Goal: Transaction & Acquisition: Purchase product/service

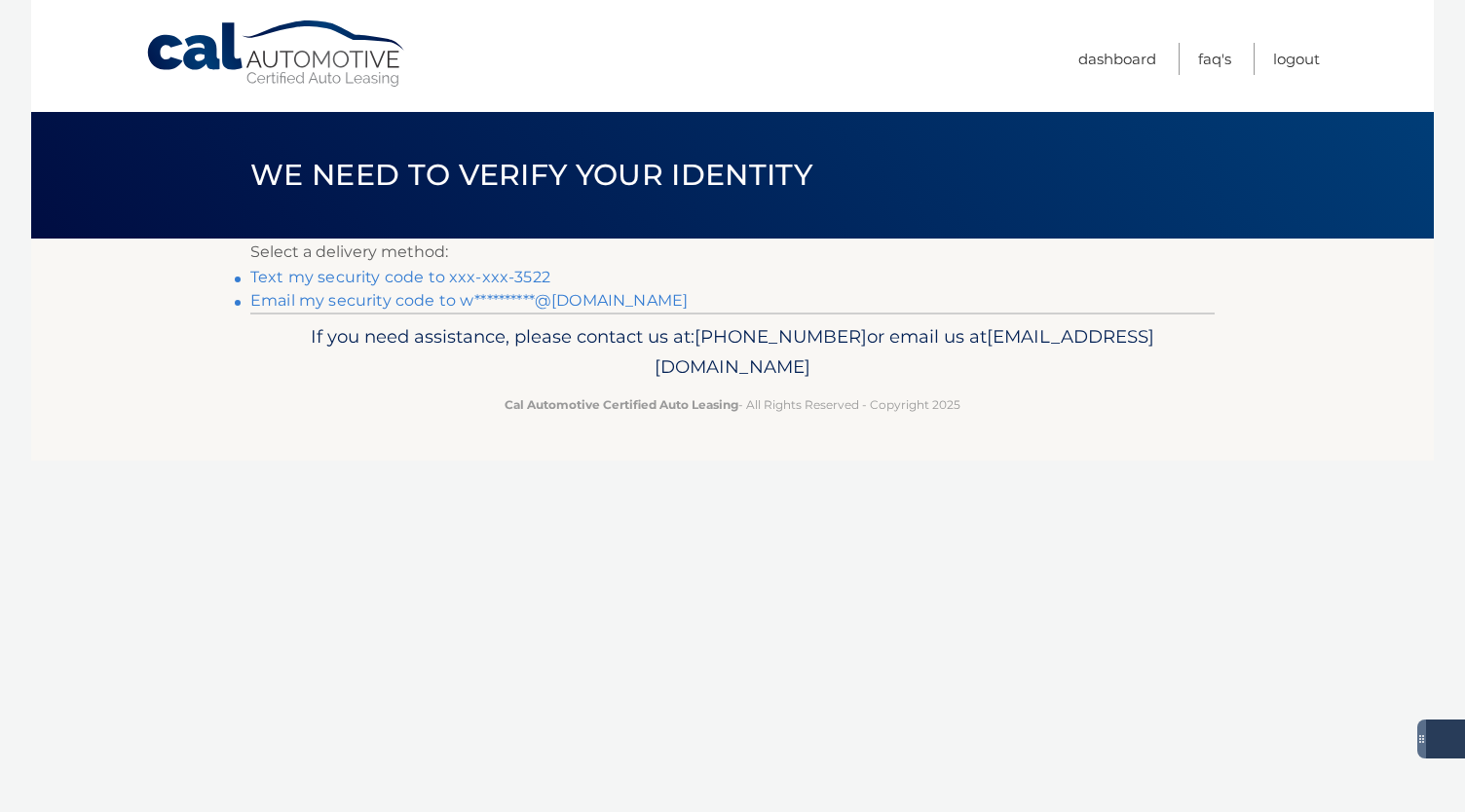
click at [495, 276] on link "Text my security code to xxx-xxx-3522" at bounding box center [400, 277] width 300 height 19
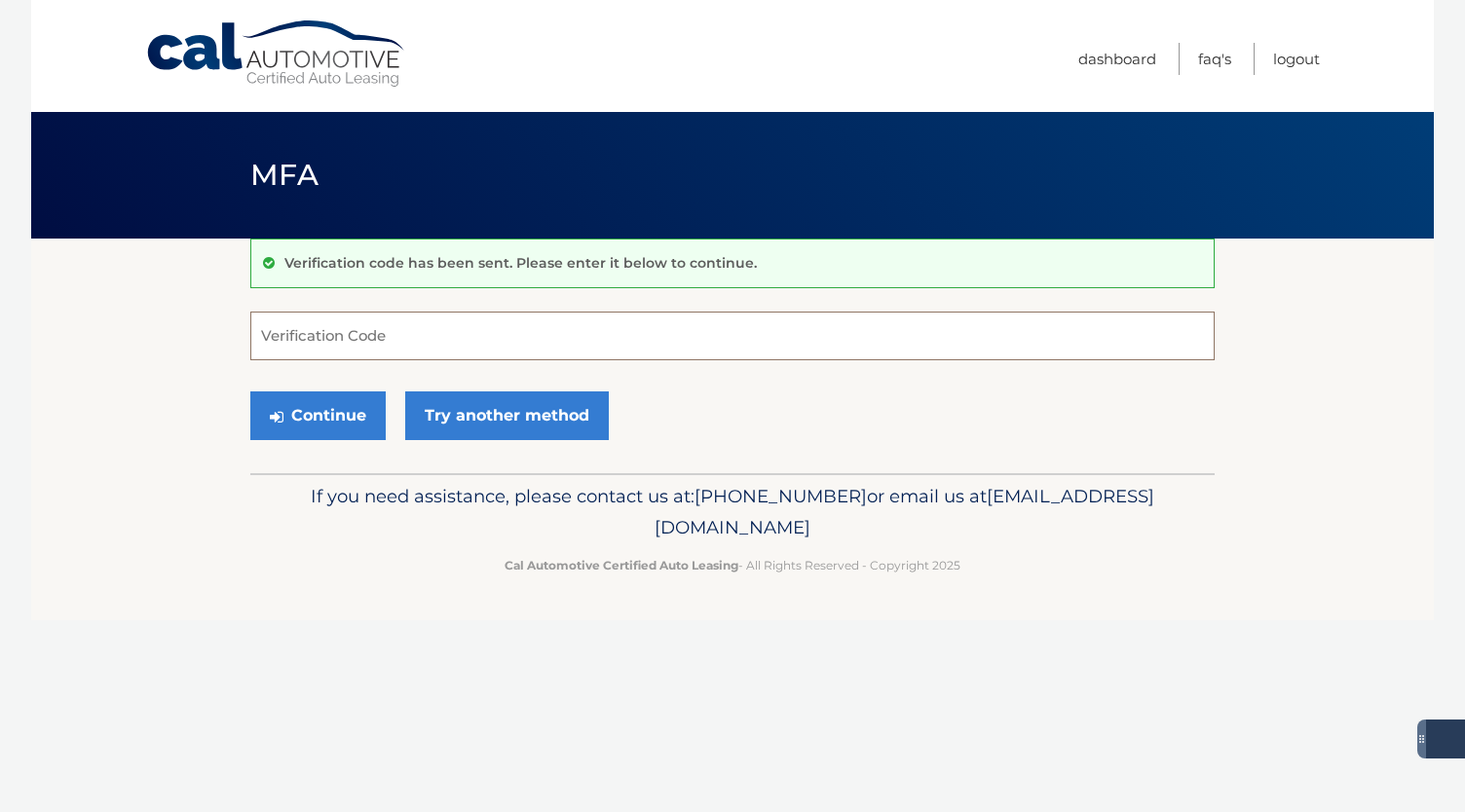
click at [382, 342] on input "Verification Code" at bounding box center [732, 335] width 964 height 49
type input "977020"
click at [309, 414] on button "Continue" at bounding box center [317, 415] width 136 height 49
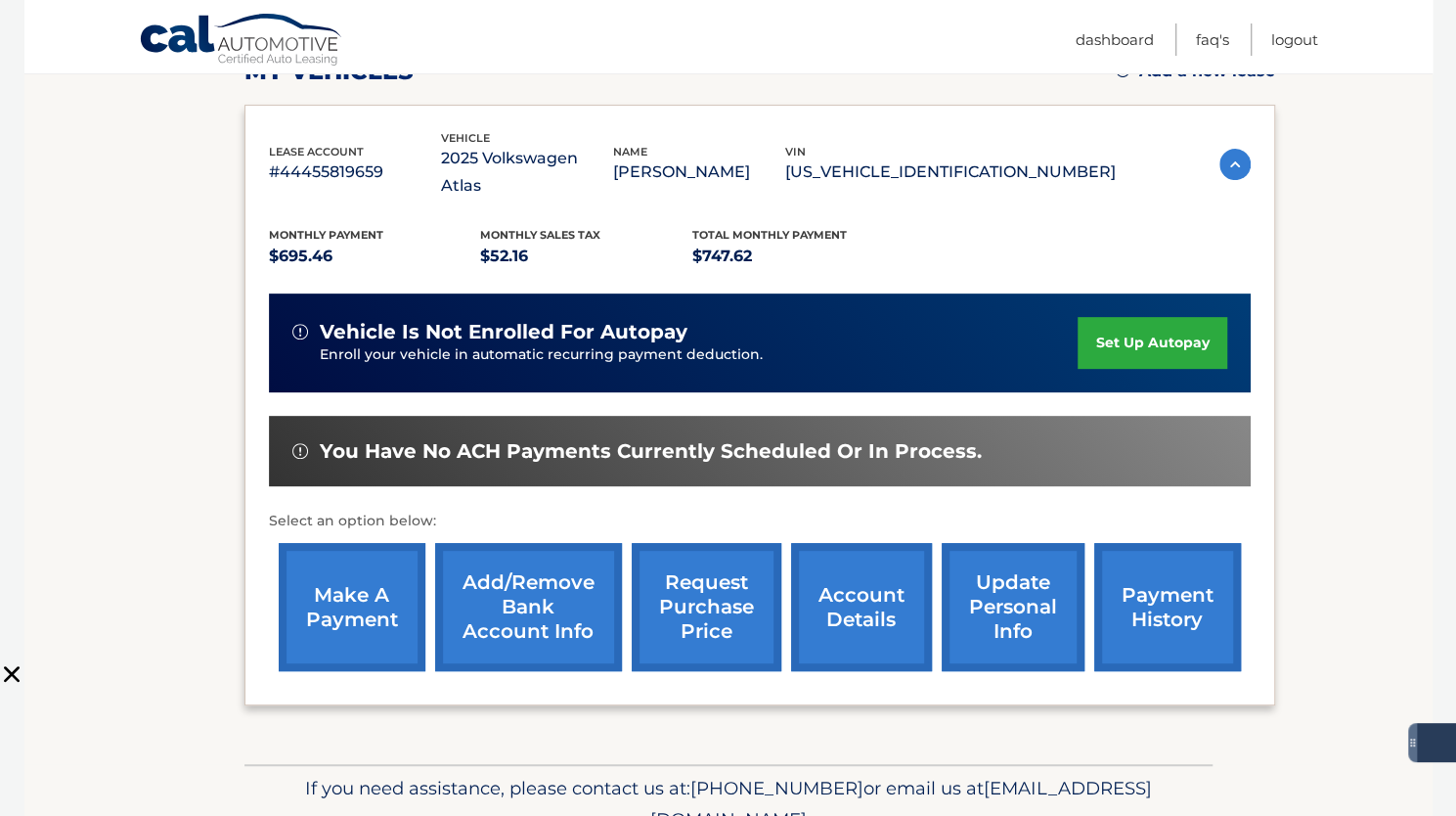
scroll to position [270, 0]
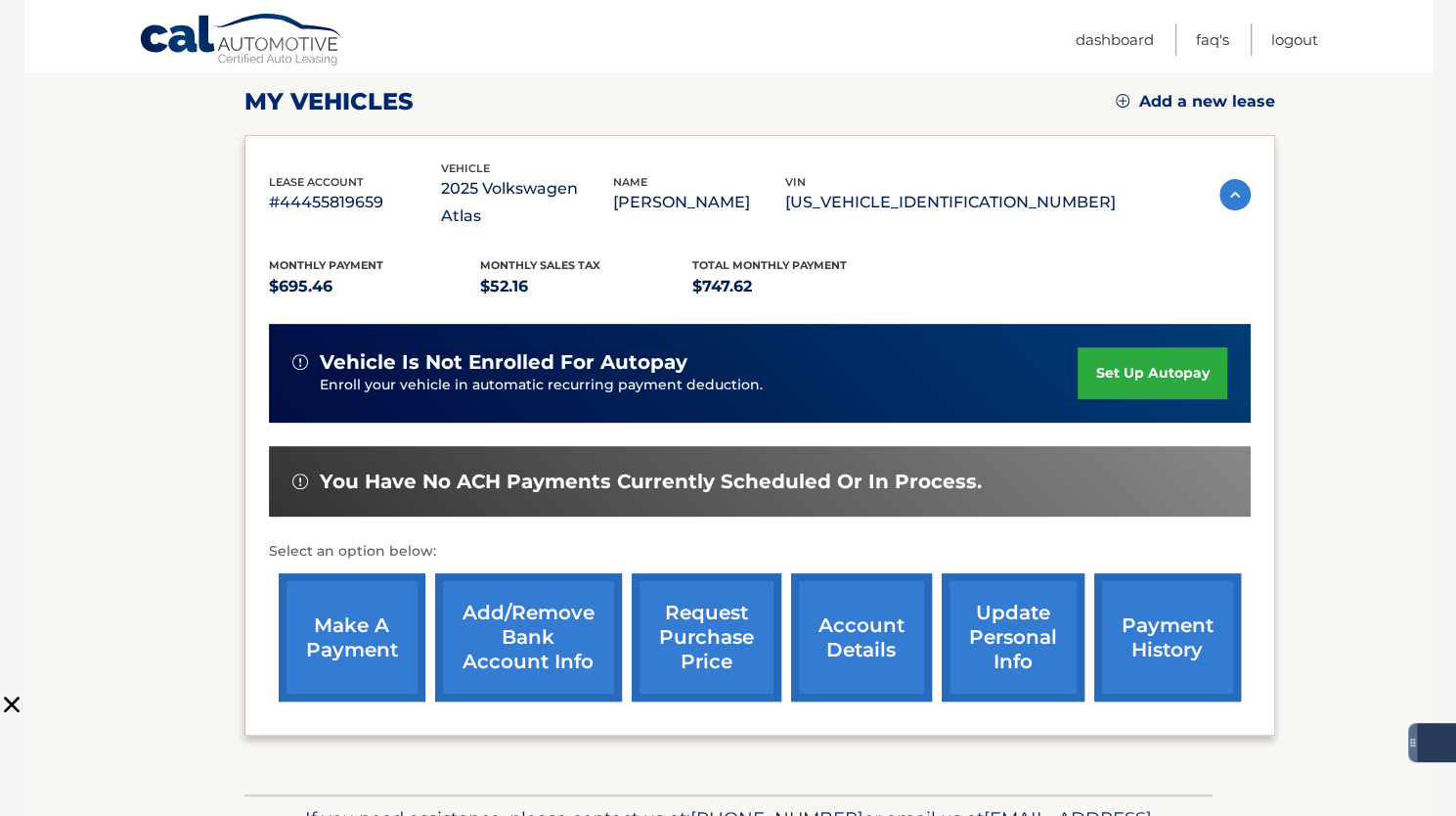
click at [859, 610] on link "account details" at bounding box center [861, 638] width 140 height 129
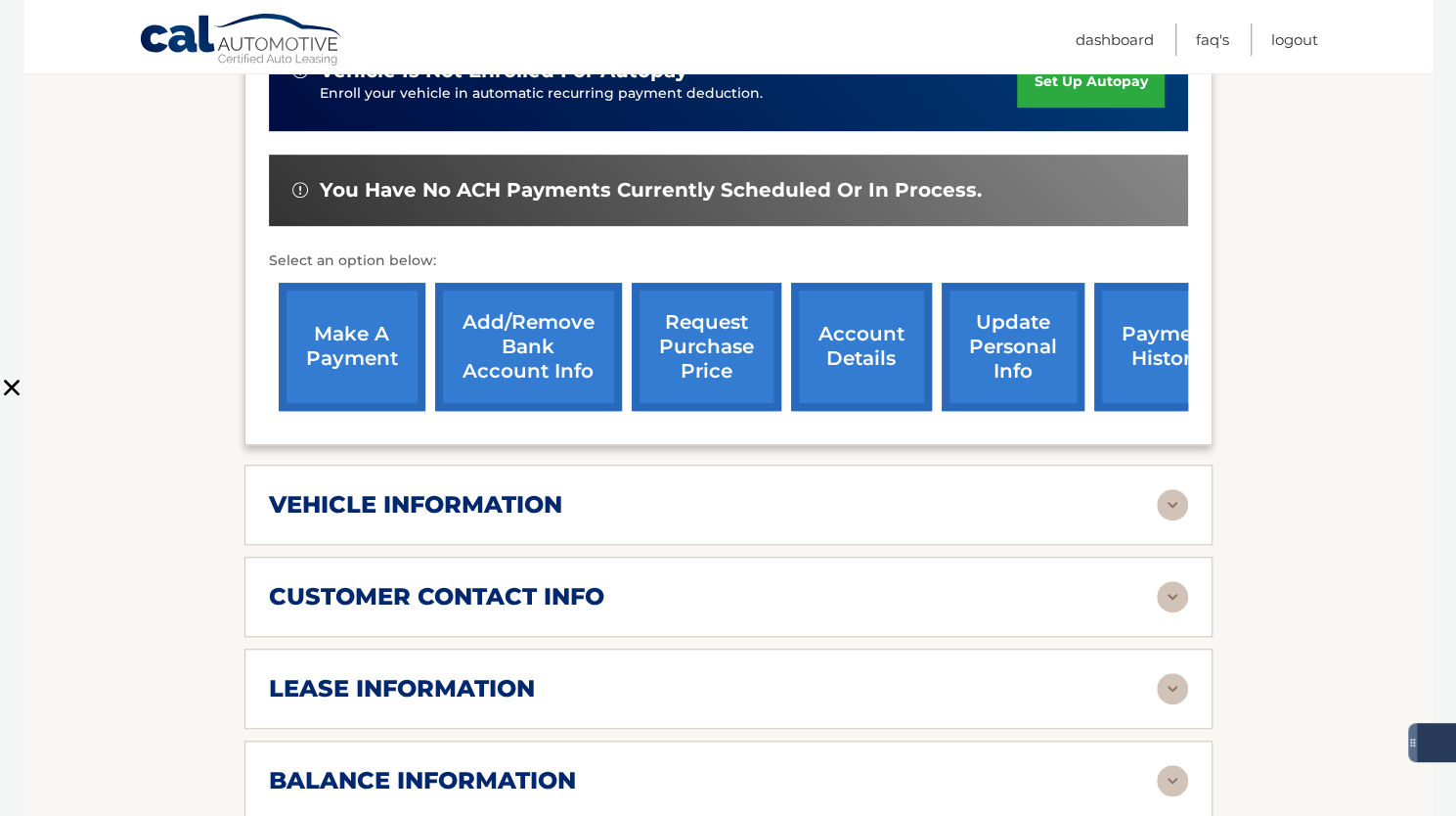
scroll to position [684, 0]
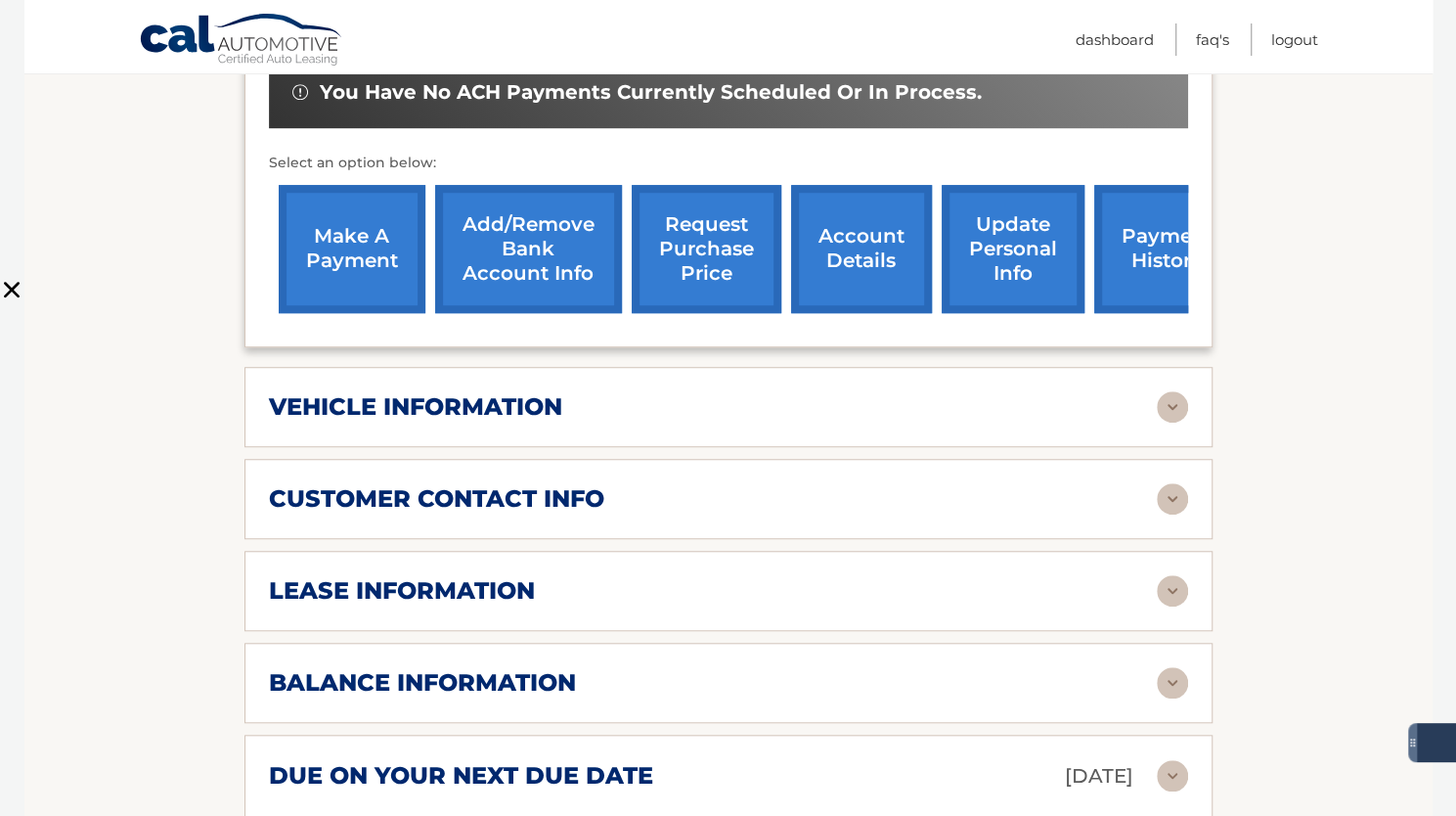
click at [1182, 575] on img at bounding box center [1172, 590] width 31 height 31
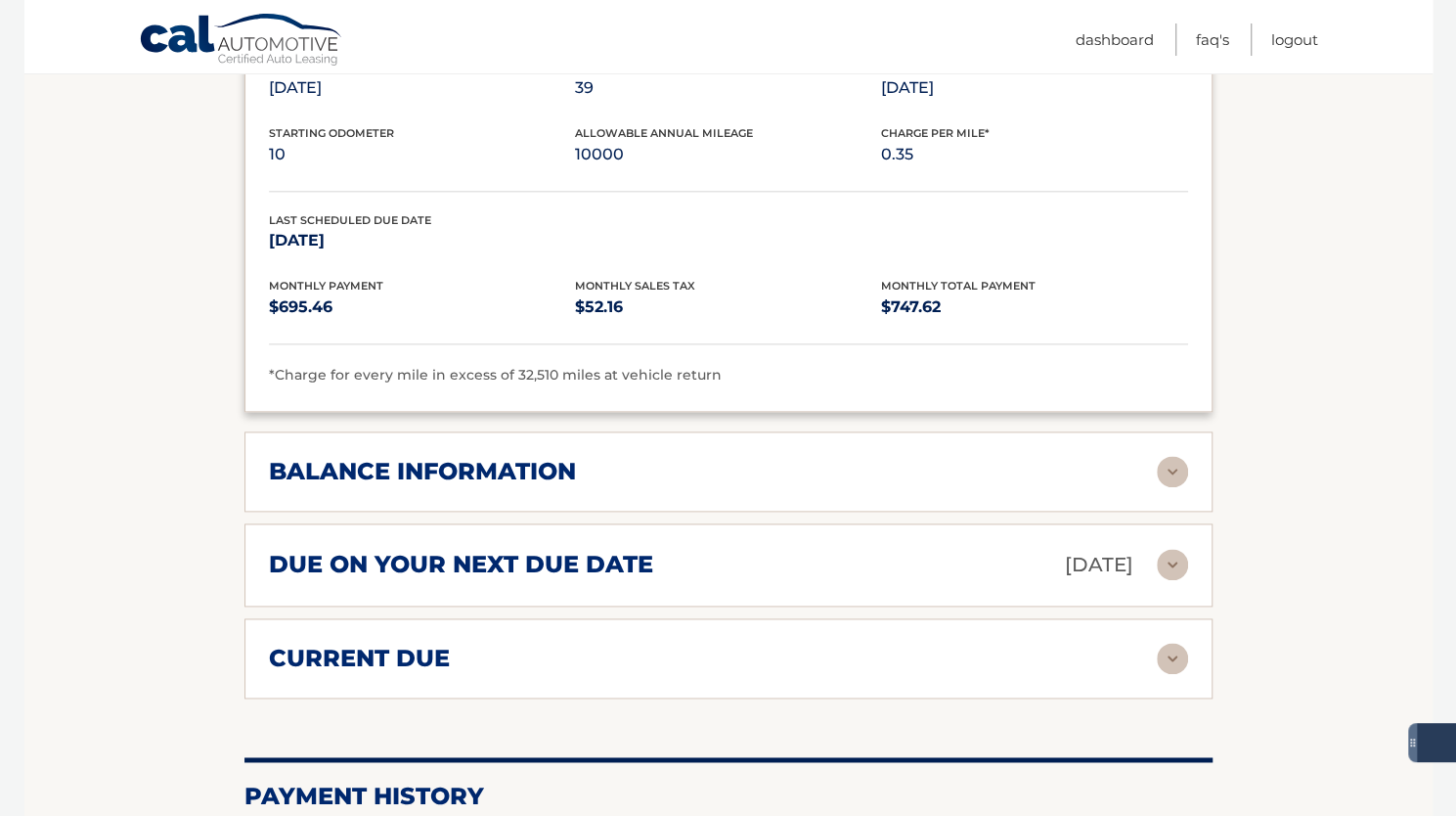
scroll to position [1272, 0]
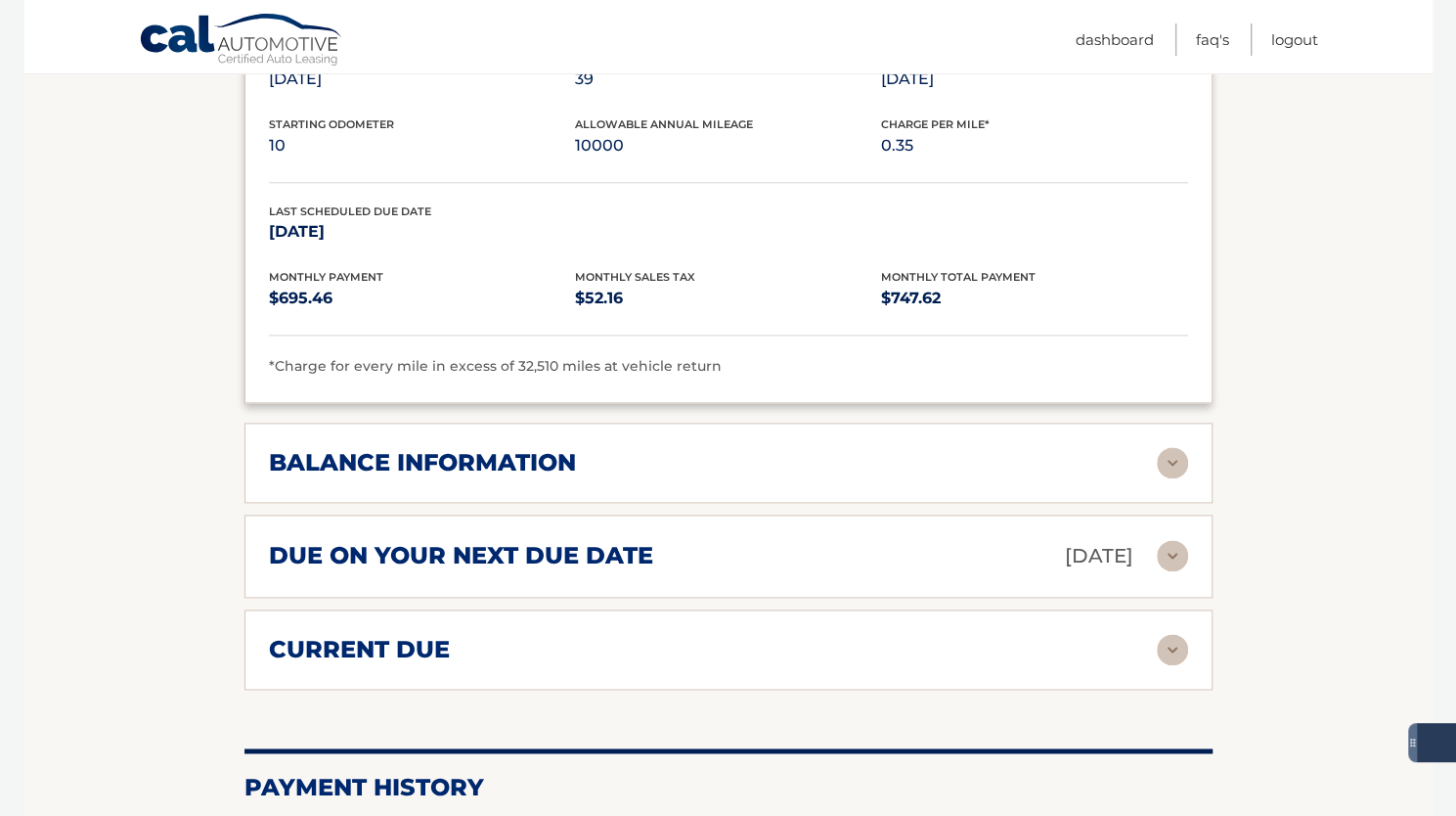
click at [1175, 447] on img at bounding box center [1172, 462] width 31 height 31
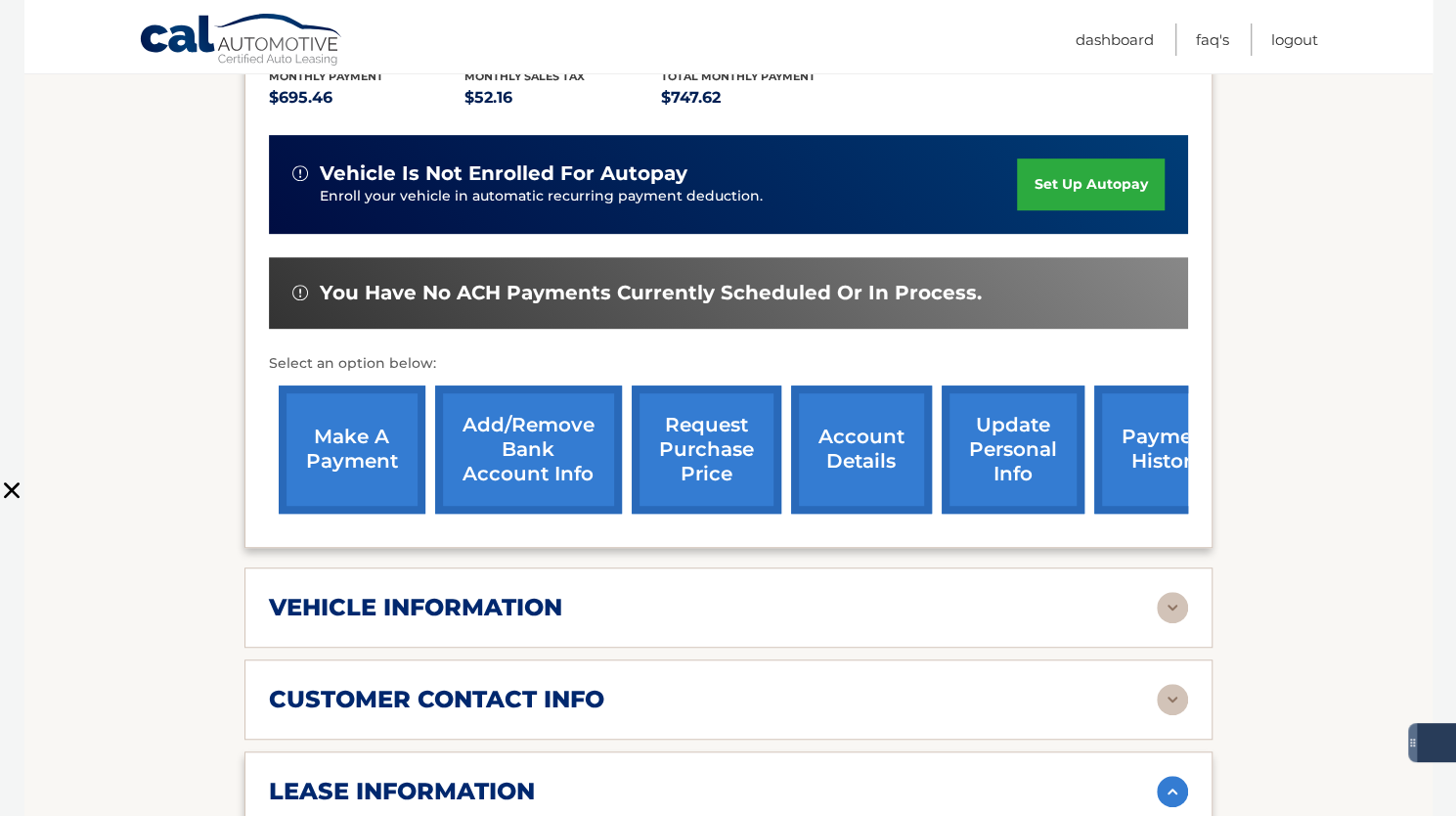
scroll to position [294, 0]
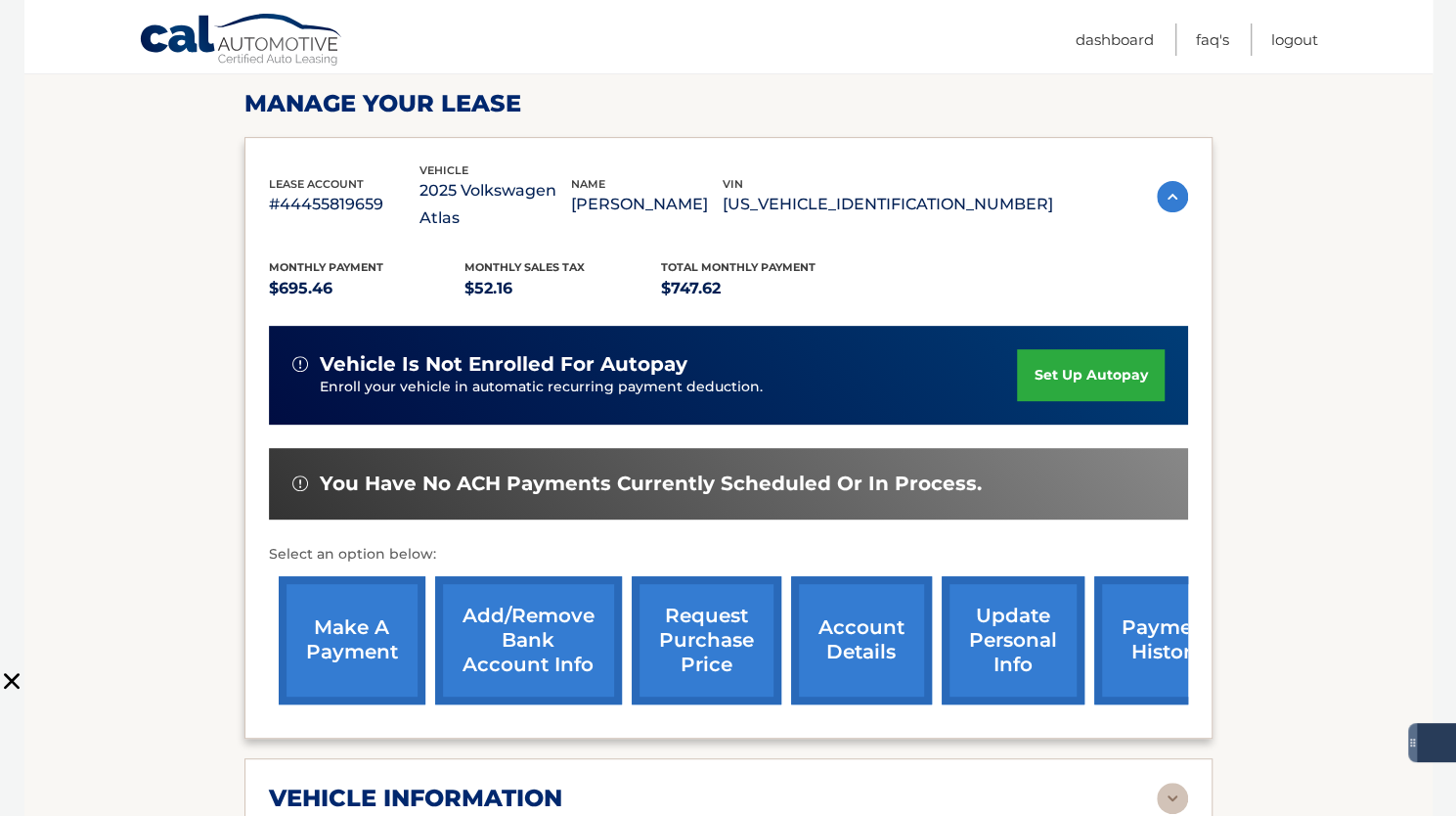
click at [350, 612] on link "make a payment" at bounding box center [352, 640] width 146 height 129
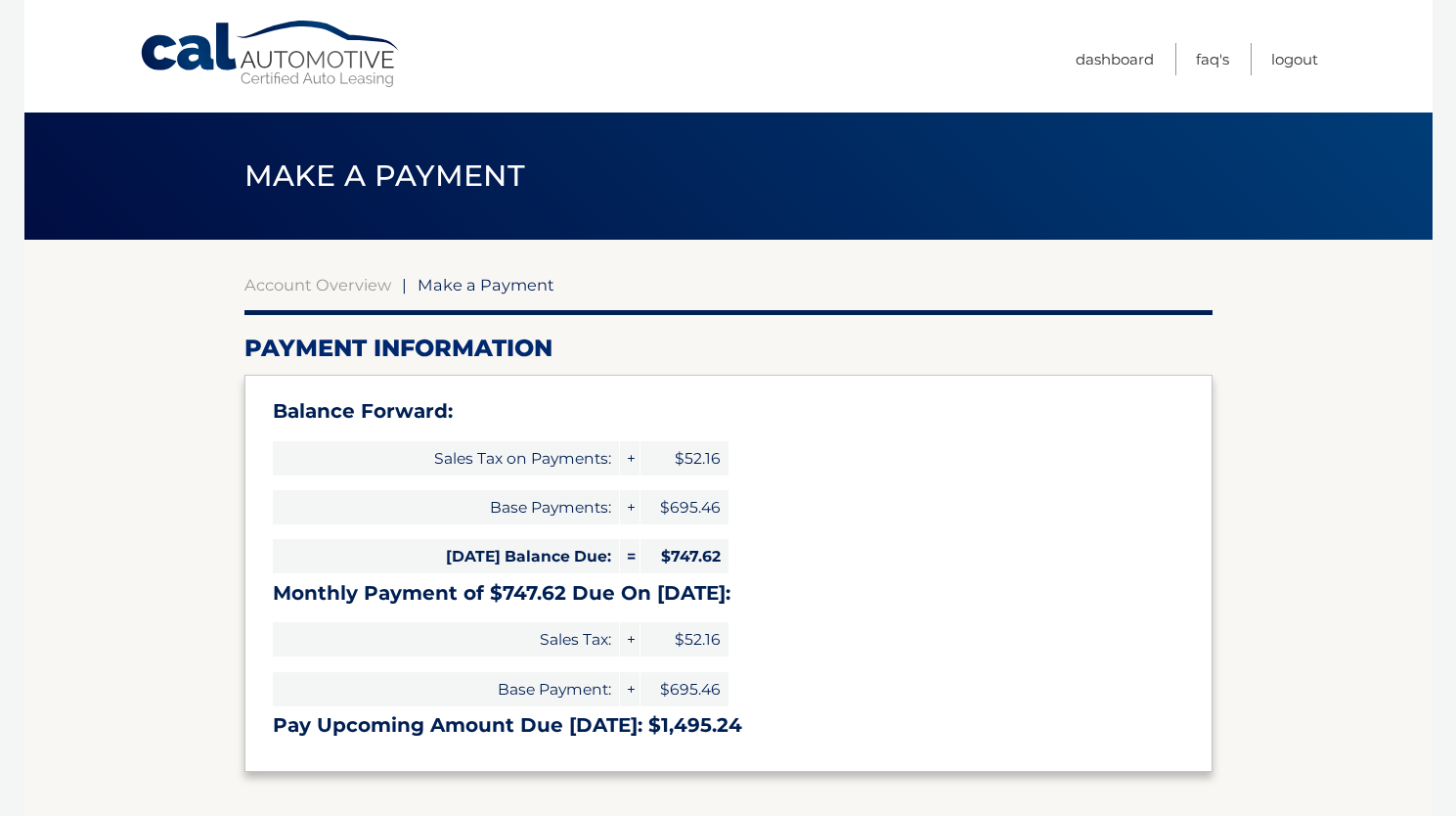
select select "ODViOGZkNjQtYzYxZS00MmYxLTlmMTYtMTI5ZWUwYzZhYjNm"
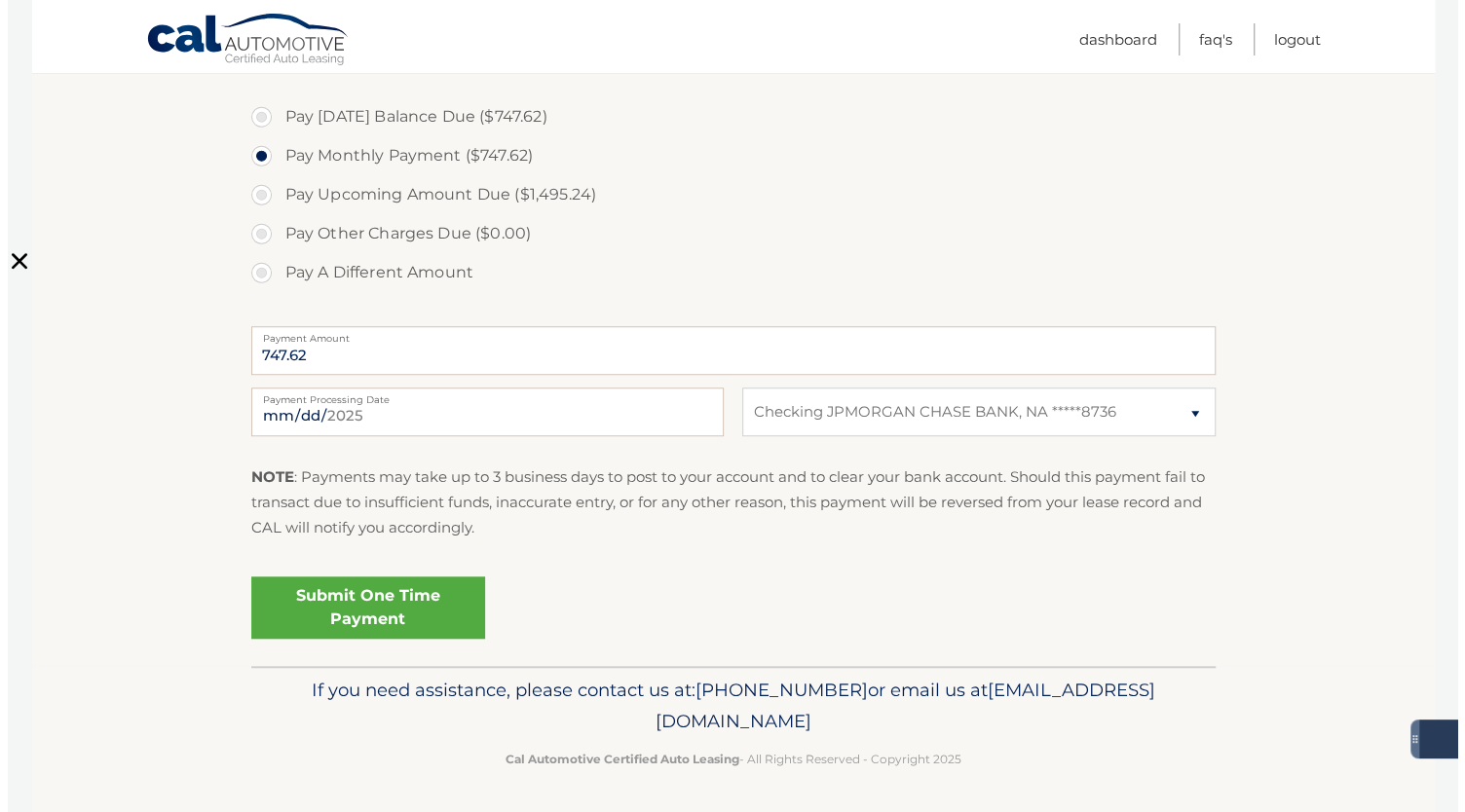
scroll to position [710, 0]
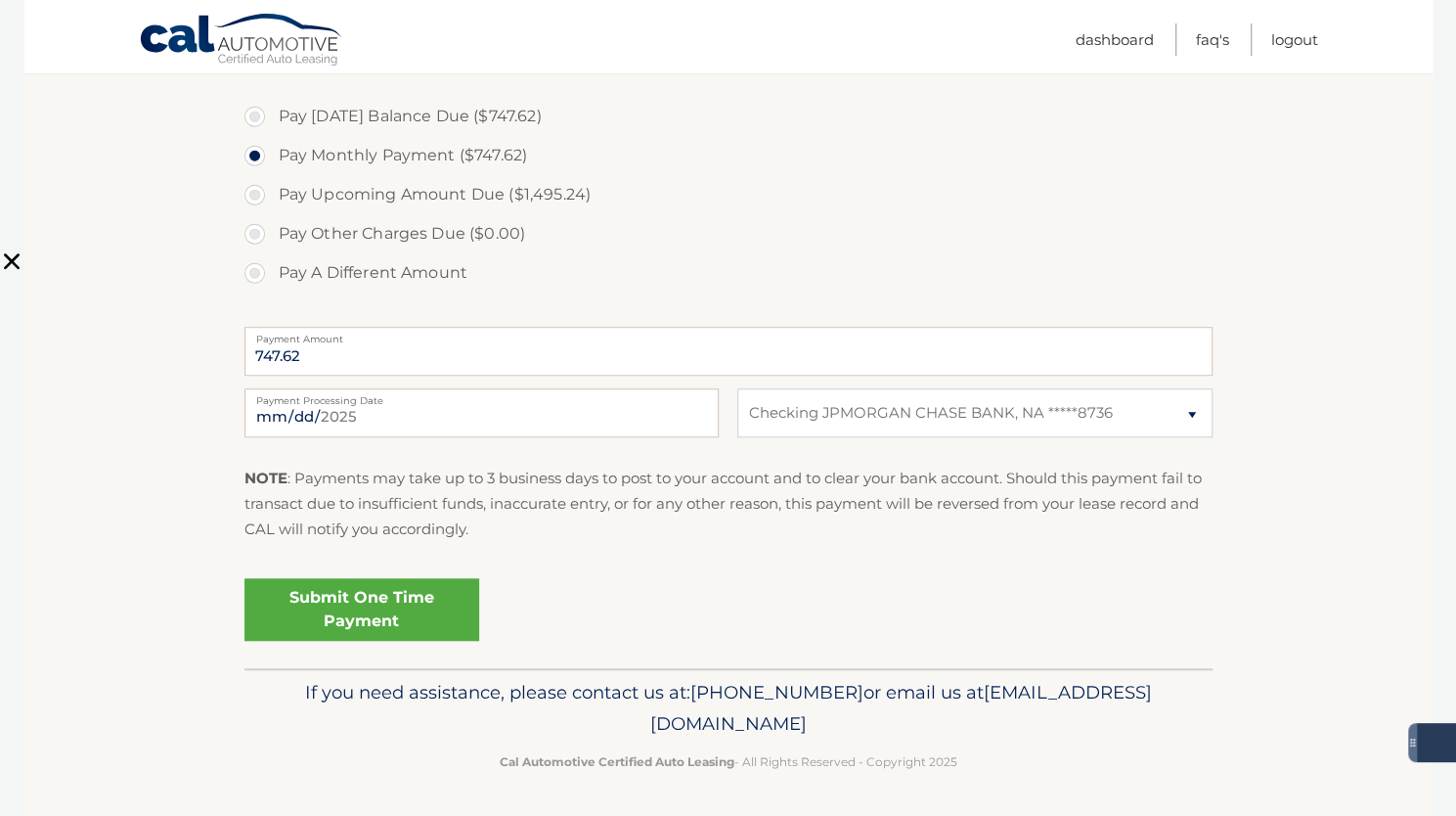
click at [384, 610] on link "Submit One Time Payment" at bounding box center [363, 609] width 235 height 63
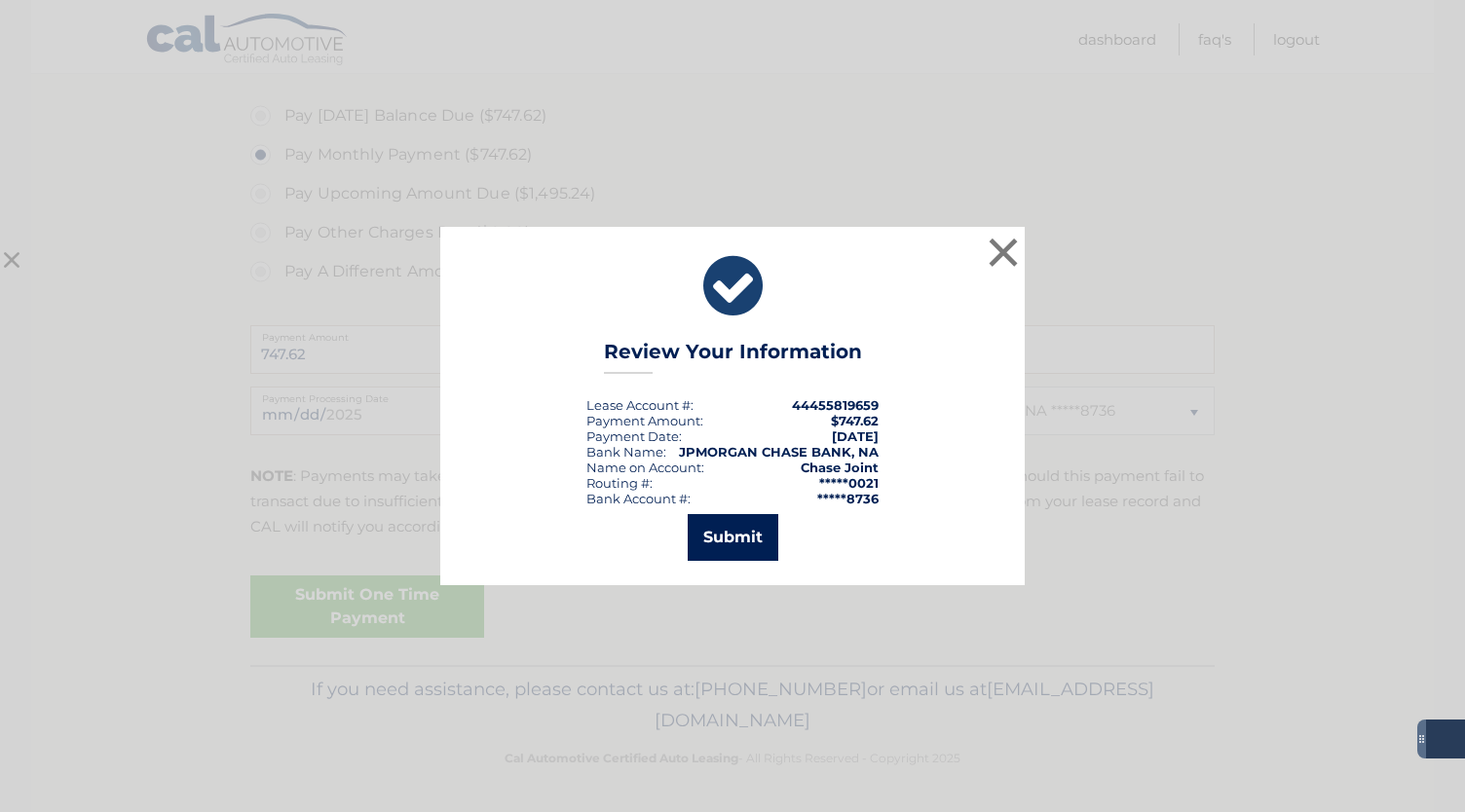
click at [736, 536] on button "Submit" at bounding box center [732, 537] width 90 height 47
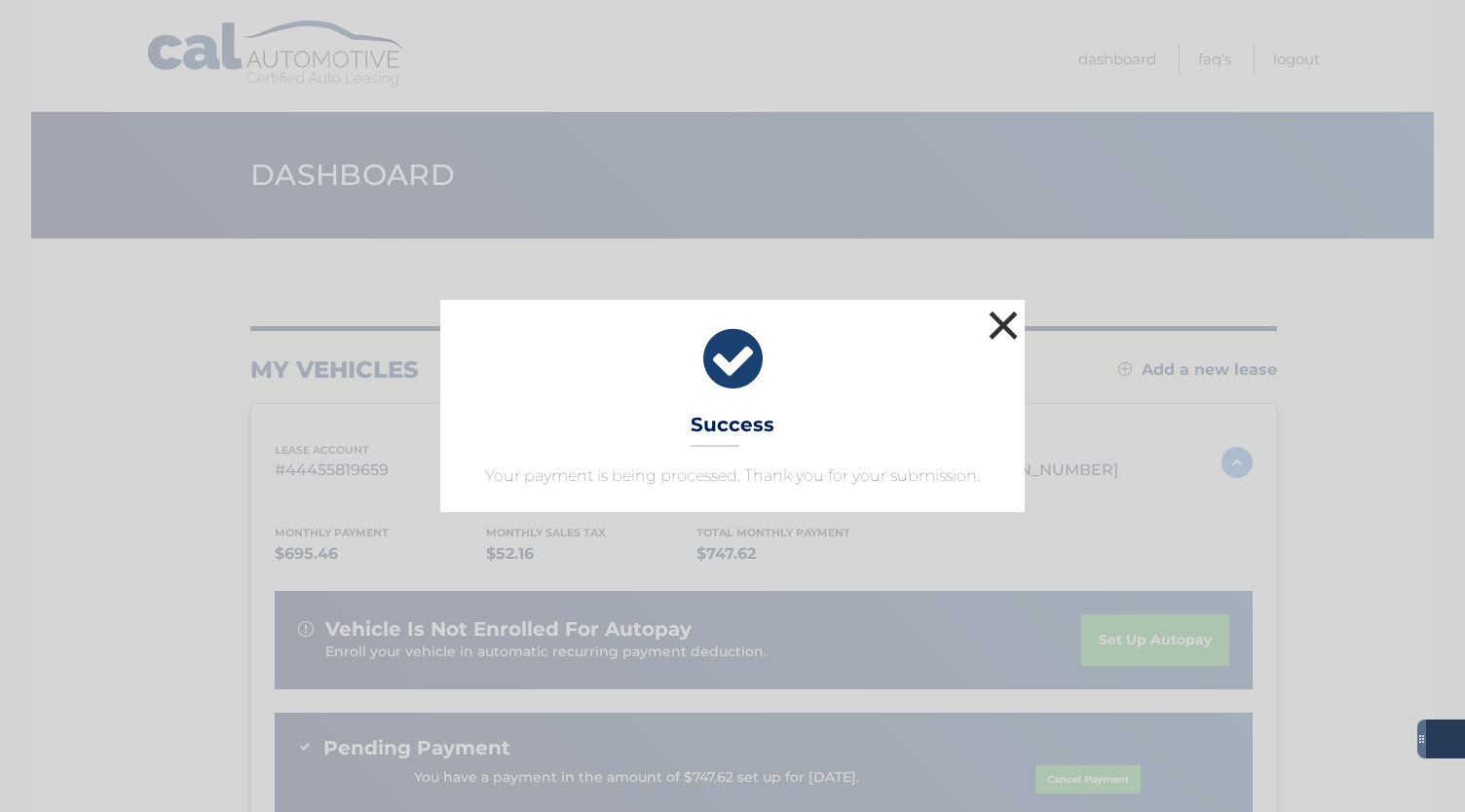
click at [1005, 320] on button "×" at bounding box center [1003, 324] width 39 height 39
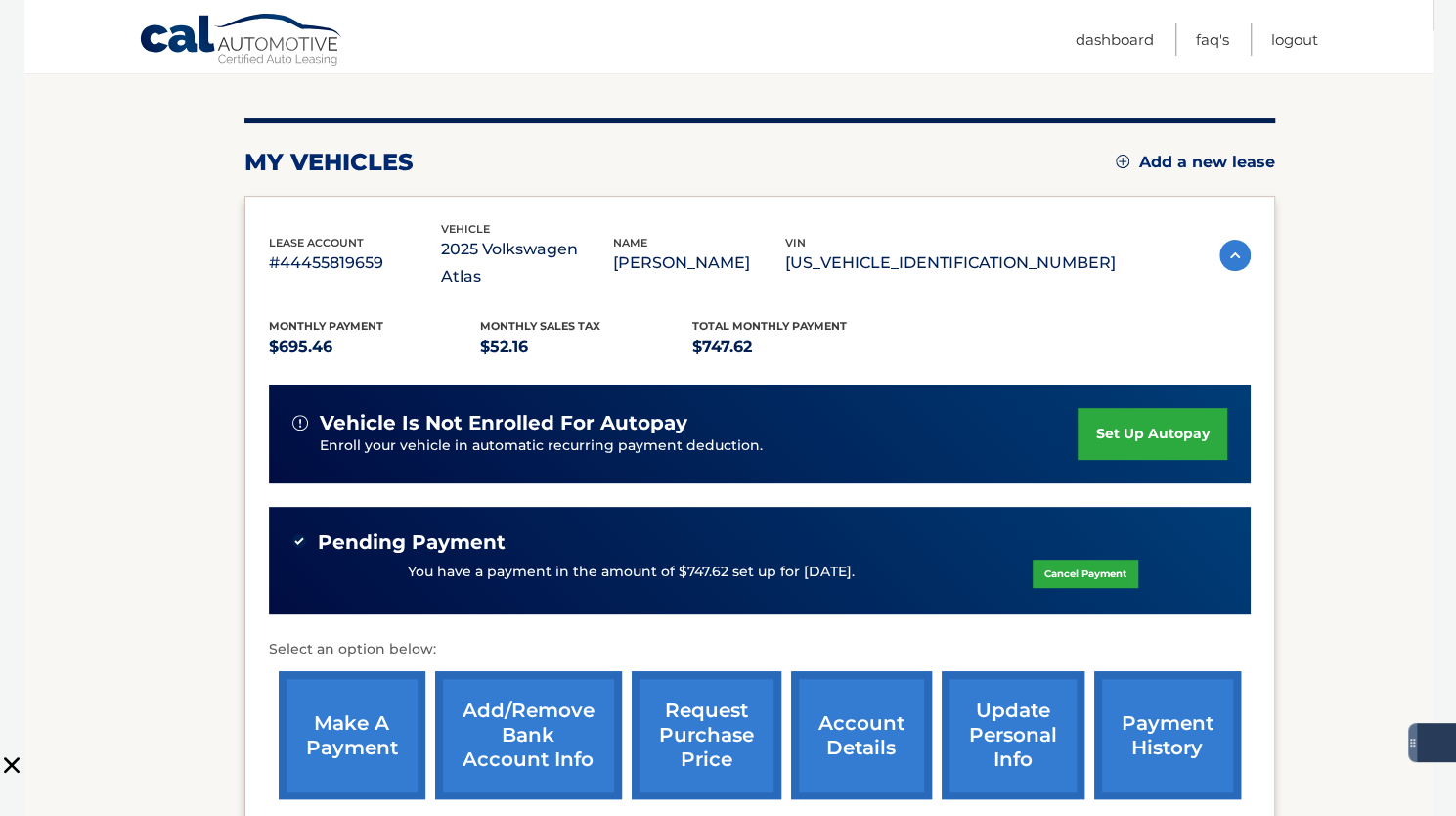
scroll to position [112, 0]
